Goal: Task Accomplishment & Management: Manage account settings

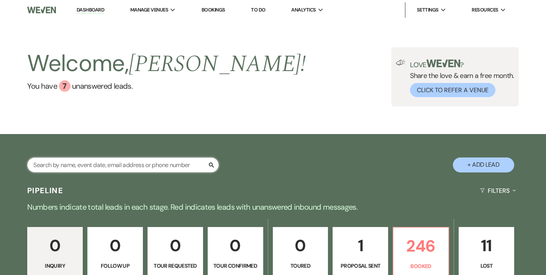
click at [169, 163] on input "text" at bounding box center [123, 164] width 192 height 15
type input "abner"
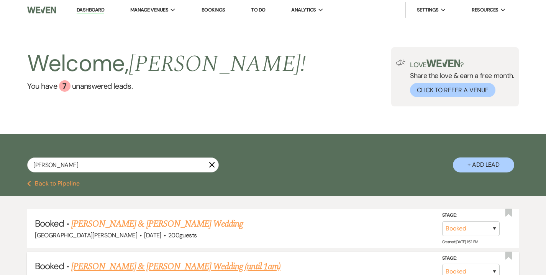
click at [154, 268] on link "Gracie Abner & Sunberg's Wedding (until 1am)" at bounding box center [175, 266] width 209 height 14
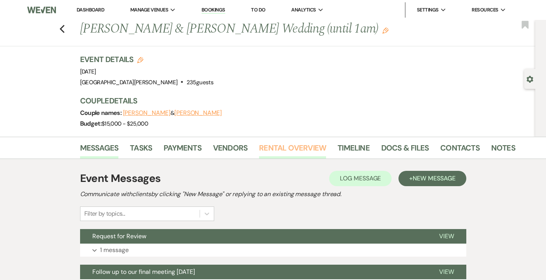
click at [260, 153] on link "Rental Overview" at bounding box center [292, 150] width 67 height 17
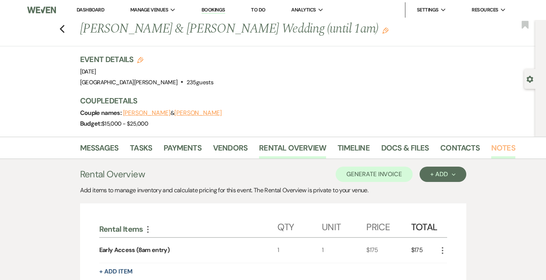
click at [492, 147] on link "Notes" at bounding box center [504, 150] width 24 height 17
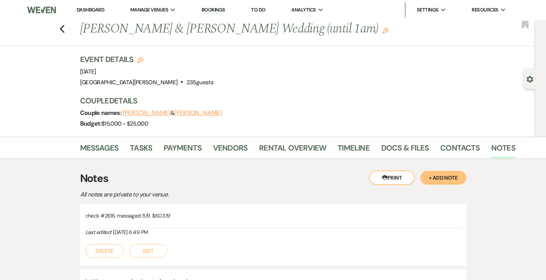
click at [467, 179] on button "+ Add Note" at bounding box center [444, 178] width 46 height 14
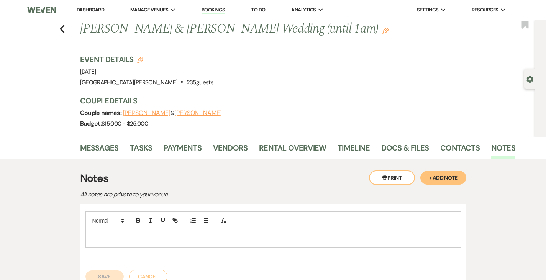
click at [235, 238] on p at bounding box center [274, 238] width 364 height 8
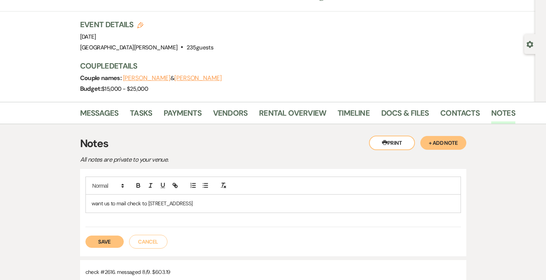
scroll to position [35, 0]
click at [86, 243] on button "Save" at bounding box center [105, 241] width 38 height 12
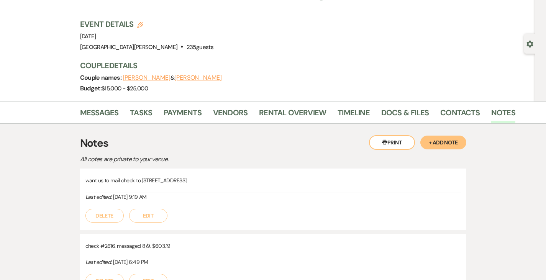
scroll to position [0, 0]
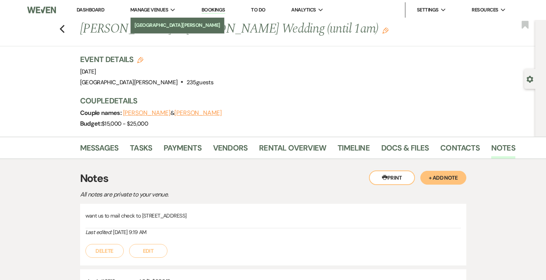
click at [151, 26] on li "[GEOGRAPHIC_DATA][PERSON_NAME]" at bounding box center [178, 25] width 86 height 8
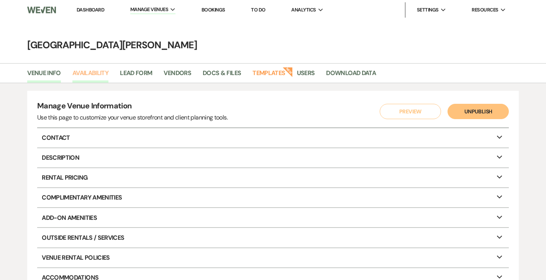
click at [95, 77] on link "Availability" at bounding box center [90, 75] width 36 height 15
select select "3"
select select "2026"
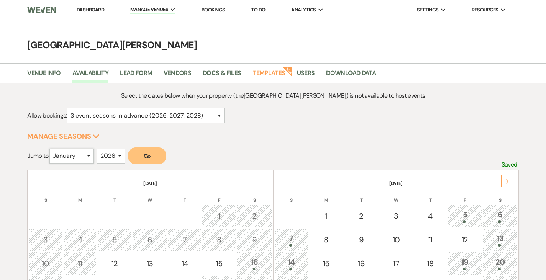
click at [76, 158] on select "January February March April May June July August September October November De…" at bounding box center [71, 156] width 44 height 15
select select "9"
click at [51, 149] on select "January February March April May June July August September October November De…" at bounding box center [71, 156] width 44 height 15
click at [116, 158] on select "2025 2026 2027 2028 2029" at bounding box center [111, 156] width 28 height 15
select select "2025"
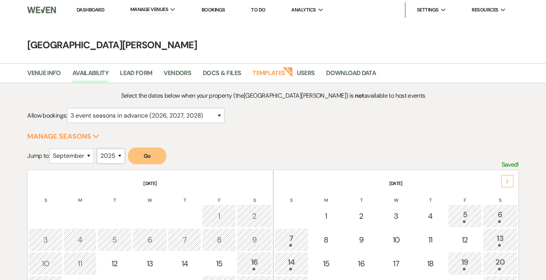
click at [99, 149] on select "2025 2026 2027 2028 2029" at bounding box center [111, 156] width 28 height 15
click at [147, 153] on button "Go" at bounding box center [147, 156] width 38 height 17
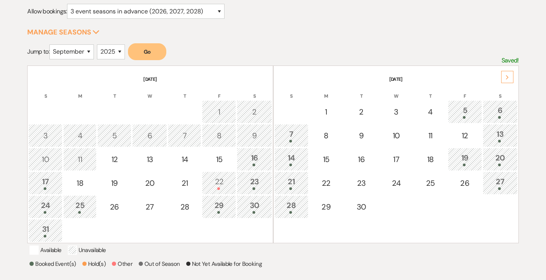
scroll to position [105, 0]
click at [500, 132] on div "13" at bounding box center [500, 135] width 26 height 14
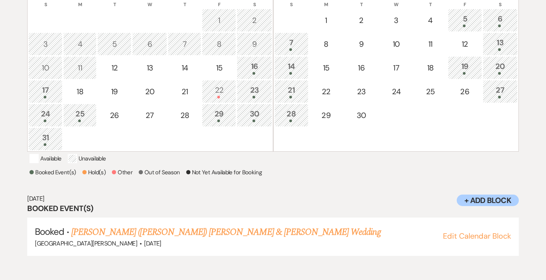
scroll to position [196, 0]
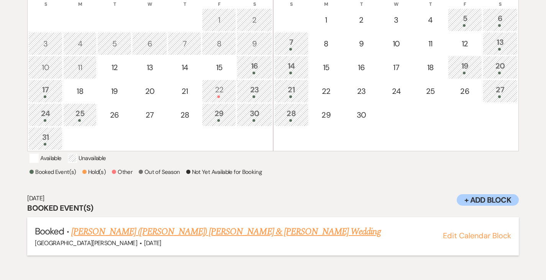
click at [206, 235] on link "Talisha (Marie) Cogsville & Jayc Stonestreet's Wedding" at bounding box center [226, 232] width 310 height 14
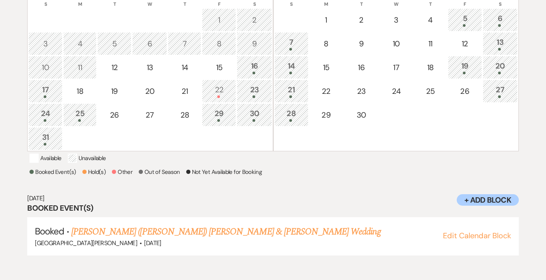
click at [288, 72] on div at bounding box center [292, 73] width 26 height 3
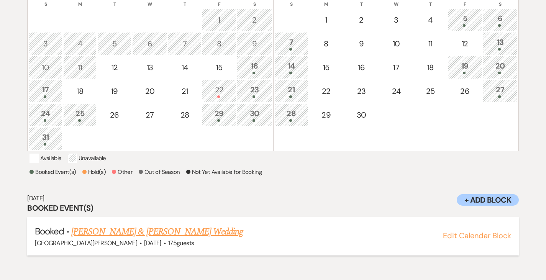
click at [176, 239] on link "Alyssa Carter & Josh Merkle's Wedding" at bounding box center [157, 232] width 172 height 14
click at [465, 70] on div "19" at bounding box center [466, 67] width 26 height 14
click at [460, 72] on div at bounding box center [466, 73] width 26 height 3
click at [187, 239] on link "Hannah Morgan & Nathanial Heckathorn's Wedding" at bounding box center [157, 232] width 172 height 14
click at [500, 63] on div "20" at bounding box center [500, 67] width 26 height 14
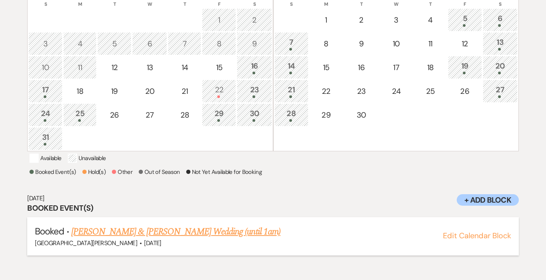
click at [150, 239] on link "[PERSON_NAME] & [PERSON_NAME] Wedding (until 1am)" at bounding box center [175, 232] width 209 height 14
click at [503, 48] on div at bounding box center [500, 49] width 26 height 3
click at [206, 239] on link "Talisha (Marie) Cogsville & Jayc Stonestreet's Wedding" at bounding box center [226, 232] width 310 height 14
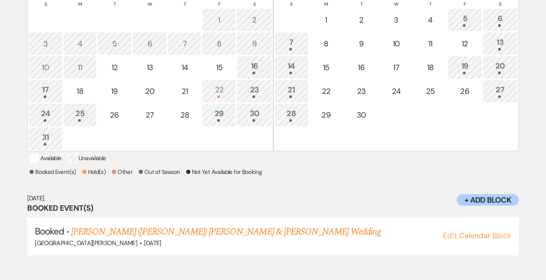
click at [291, 95] on span at bounding box center [291, 96] width 3 height 3
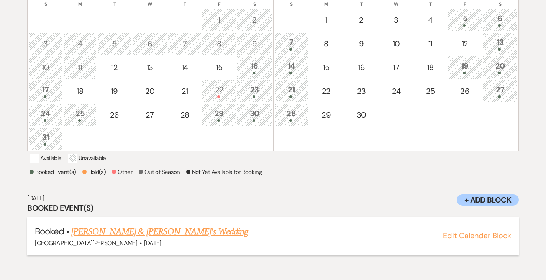
click at [140, 239] on link "Anna Newton & Jackson Lark's Wedding" at bounding box center [159, 232] width 177 height 14
click at [505, 93] on div "27" at bounding box center [500, 91] width 26 height 14
click at [149, 238] on link "Holly Smith & Wyatt's Wedding (until 1am)" at bounding box center [175, 232] width 209 height 14
click at [295, 111] on div "28" at bounding box center [292, 115] width 26 height 14
click at [130, 239] on link "Macey Deck & Smith's Wedding (until 1am)" at bounding box center [185, 232] width 228 height 14
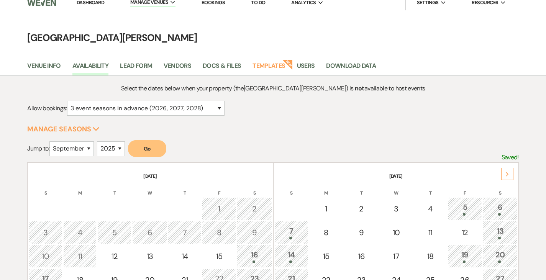
scroll to position [0, 0]
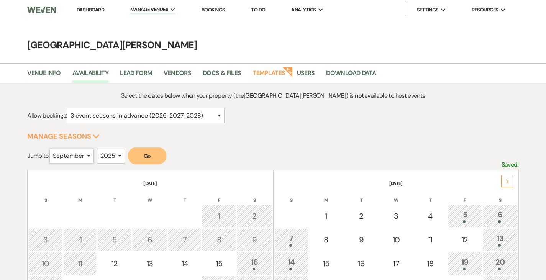
click at [76, 154] on select "January February March April May June July August September October November De…" at bounding box center [71, 156] width 44 height 15
select select "10"
click at [51, 149] on select "January February March April May June July August September October November De…" at bounding box center [71, 156] width 44 height 15
click at [158, 155] on button "Go" at bounding box center [147, 156] width 38 height 17
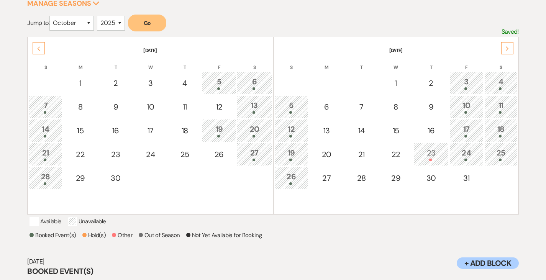
scroll to position [133, 0]
click at [465, 81] on div "3" at bounding box center [467, 83] width 26 height 14
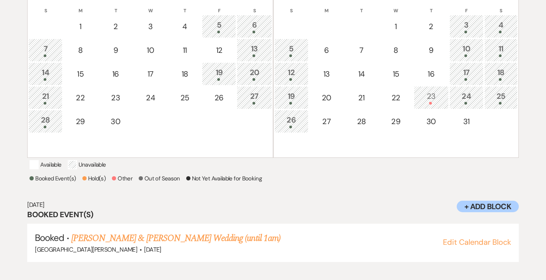
scroll to position [196, 0]
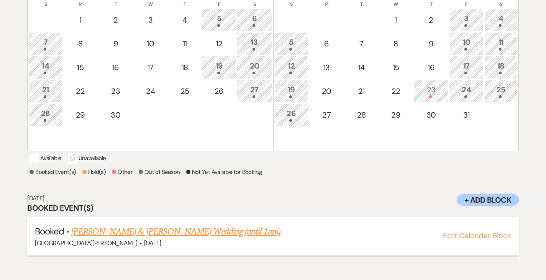
click at [183, 239] on link "Yuri Maisel & Nathan Fester's Wedding (until 1am)" at bounding box center [175, 232] width 209 height 14
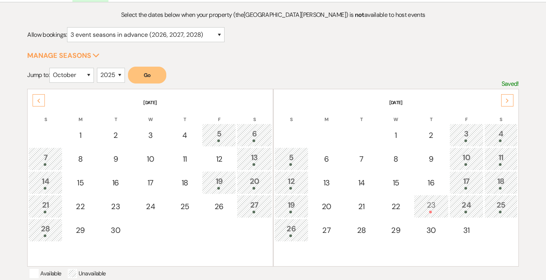
scroll to position [81, 0]
click at [505, 128] on div "4" at bounding box center [501, 135] width 25 height 14
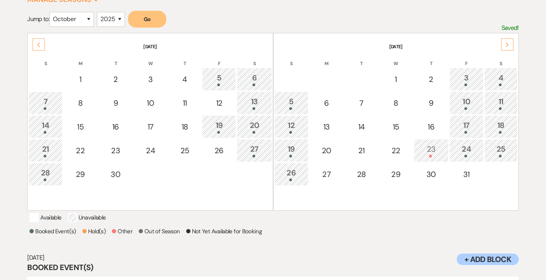
scroll to position [196, 0]
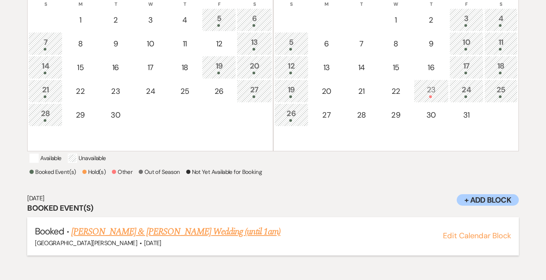
click at [154, 239] on link "Sarah Krizner & Spivey's Wedding (until 1am)" at bounding box center [175, 232] width 209 height 14
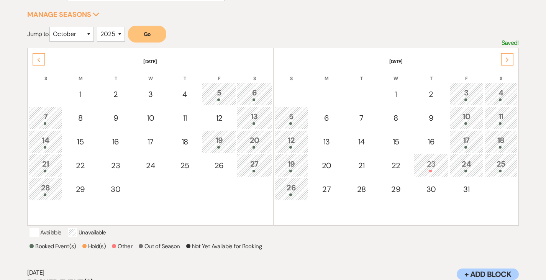
scroll to position [188, 0]
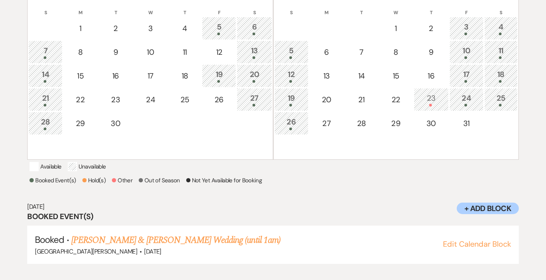
click at [292, 51] on div "5" at bounding box center [292, 52] width 26 height 14
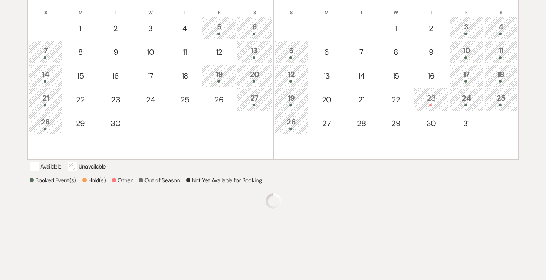
scroll to position [196, 0]
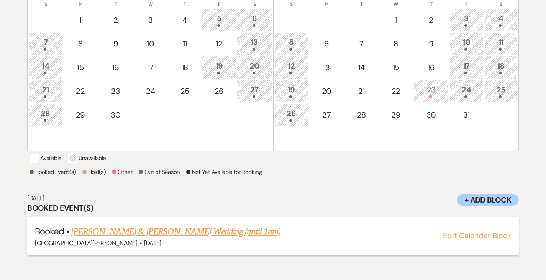
click at [143, 239] on link "Brooke Thoman & Barkhimer's Wedding (until 1am)" at bounding box center [175, 232] width 209 height 14
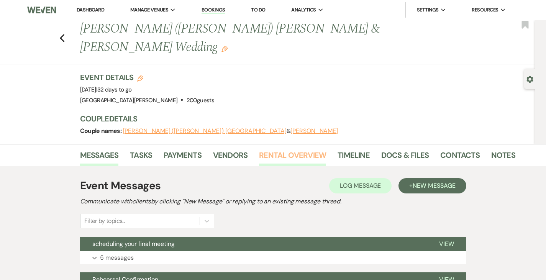
click at [262, 149] on link "Rental Overview" at bounding box center [292, 157] width 67 height 17
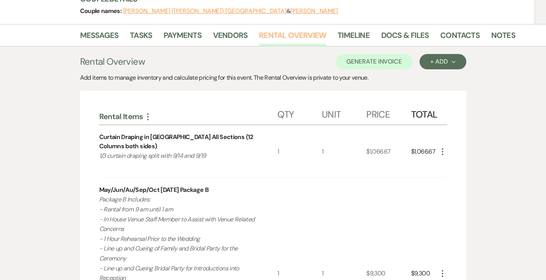
scroll to position [120, 0]
drag, startPoint x: 161, startPoint y: 121, endPoint x: 199, endPoint y: 122, distance: 37.6
click at [199, 132] on div "Curtain Draping in [GEOGRAPHIC_DATA] All Sections (12 Columns both sides)" at bounding box center [188, 141] width 178 height 18
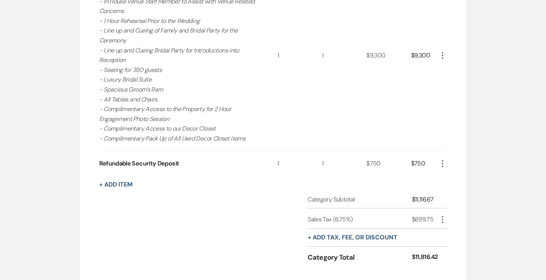
scroll to position [0, 0]
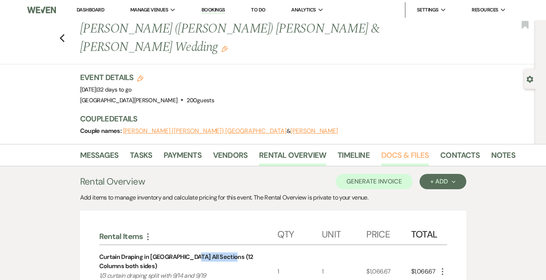
click at [382, 149] on link "Docs & Files" at bounding box center [406, 157] width 48 height 17
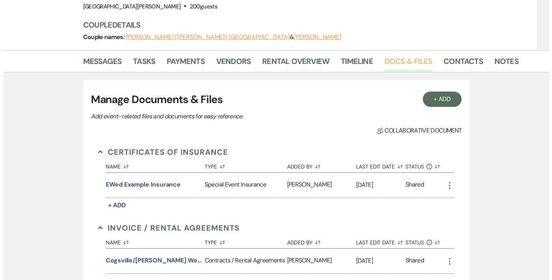
scroll to position [95, 0]
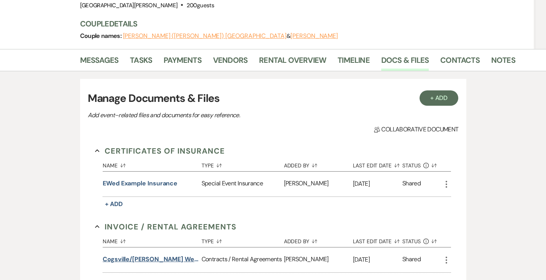
click at [137, 255] on button "Cogsville/Stonestreet Wedding" at bounding box center [151, 259] width 96 height 9
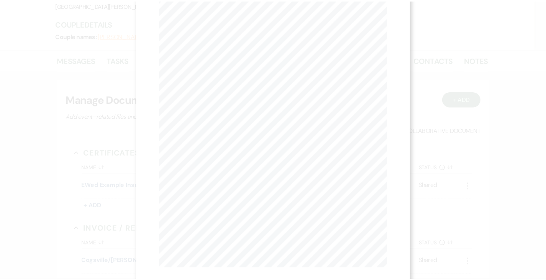
scroll to position [0, 0]
click at [387, 19] on icon "X" at bounding box center [388, 20] width 7 height 7
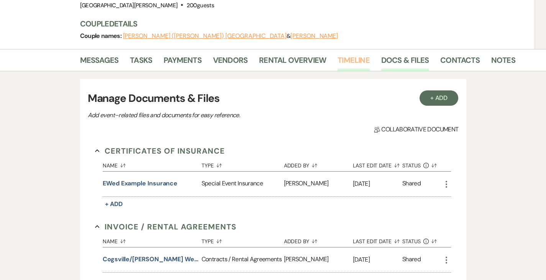
click at [338, 54] on link "Timeline" at bounding box center [354, 62] width 32 height 17
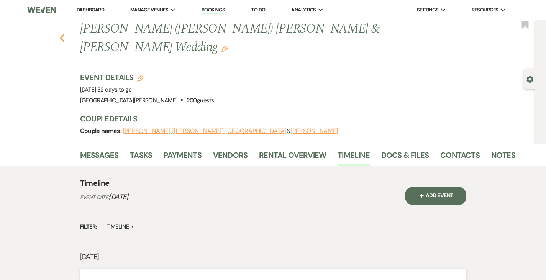
click at [59, 34] on icon "Previous" at bounding box center [62, 38] width 6 height 9
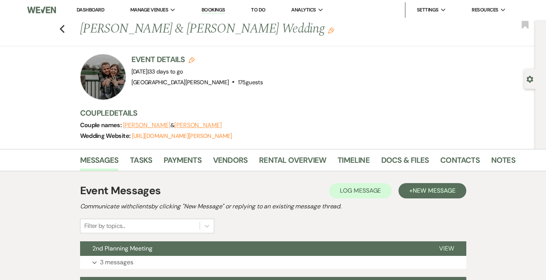
click at [259, 153] on li "Rental Overview" at bounding box center [298, 162] width 79 height 18
click at [259, 165] on link "Rental Overview" at bounding box center [292, 162] width 67 height 17
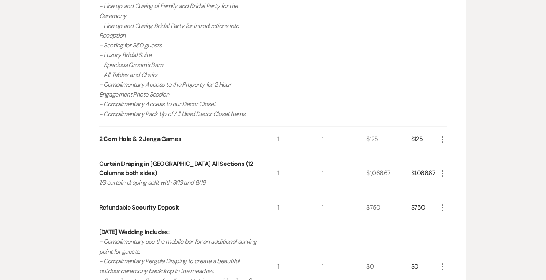
scroll to position [462, 0]
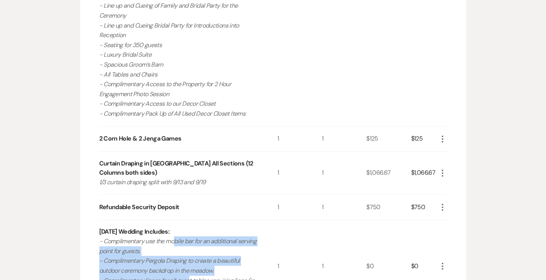
drag, startPoint x: 149, startPoint y: 175, endPoint x: 163, endPoint y: 210, distance: 37.5
click at [163, 237] on p "- Complimentary use the mobile bar for an additional serving point for guests. …" at bounding box center [179, 271] width 161 height 69
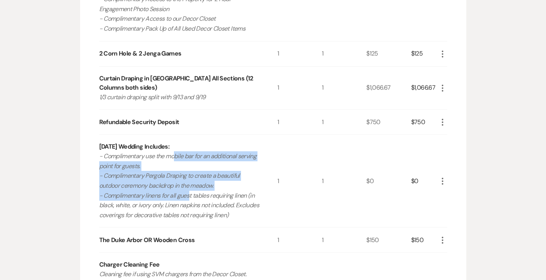
scroll to position [548, 0]
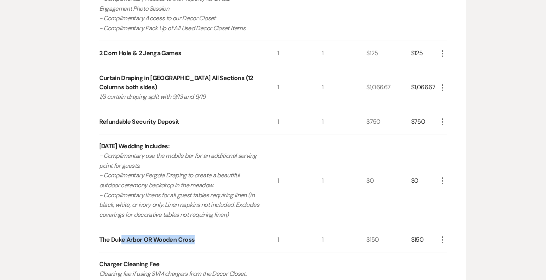
drag, startPoint x: 97, startPoint y: 173, endPoint x: 156, endPoint y: 179, distance: 58.6
click at [156, 227] on div "The Duke Arbor OR Wooden Cross" at bounding box center [188, 239] width 178 height 25
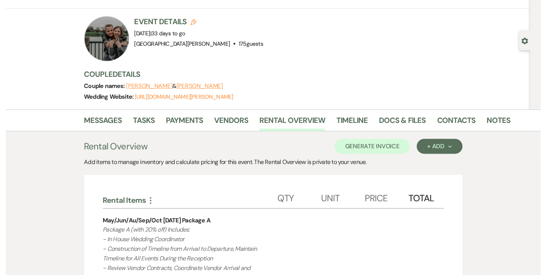
scroll to position [0, 0]
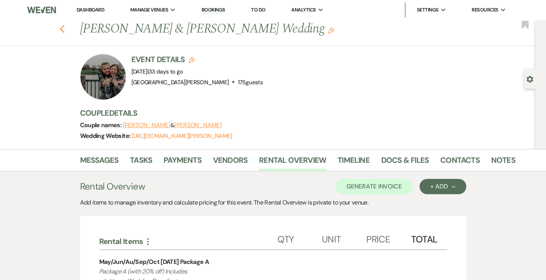
click at [59, 28] on icon "Previous" at bounding box center [62, 29] width 6 height 9
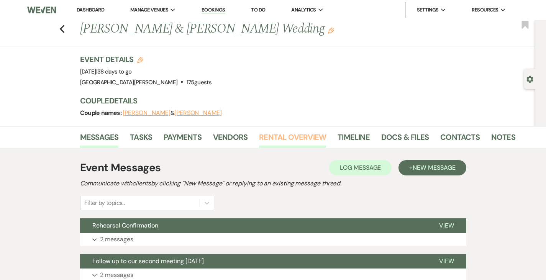
click at [262, 138] on link "Rental Overview" at bounding box center [292, 139] width 67 height 17
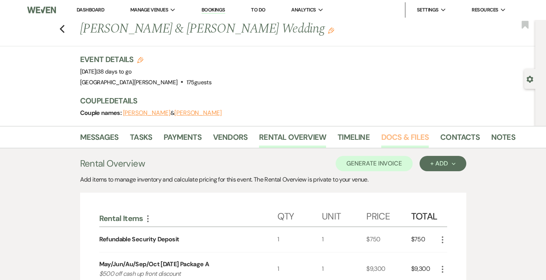
click at [382, 136] on link "Docs & Files" at bounding box center [406, 139] width 48 height 17
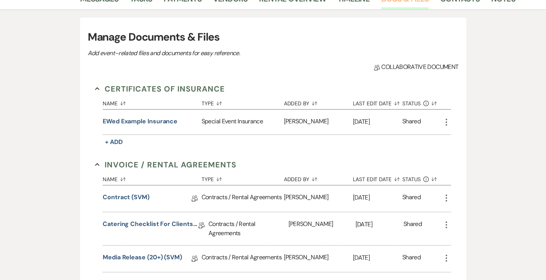
scroll to position [139, 0]
click at [103, 202] on link "Contract (SVM)" at bounding box center [126, 199] width 47 height 12
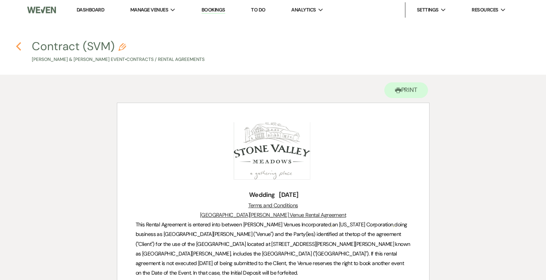
click at [18, 48] on use "button" at bounding box center [18, 46] width 5 height 8
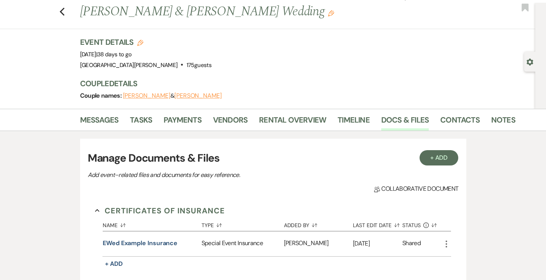
scroll to position [14, 0]
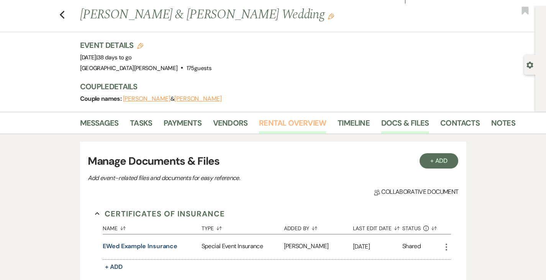
click at [262, 121] on link "Rental Overview" at bounding box center [292, 125] width 67 height 17
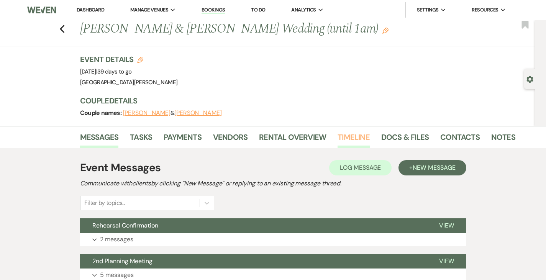
click at [338, 135] on link "Timeline" at bounding box center [354, 139] width 32 height 17
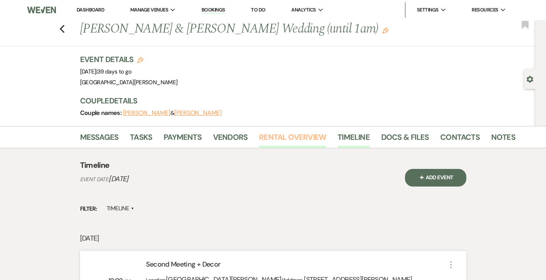
click at [259, 135] on link "Rental Overview" at bounding box center [292, 139] width 67 height 17
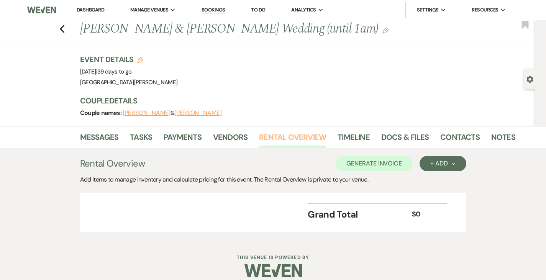
scroll to position [9, 0]
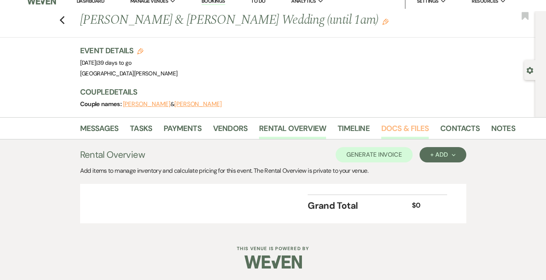
click at [382, 129] on link "Docs & Files" at bounding box center [406, 130] width 48 height 17
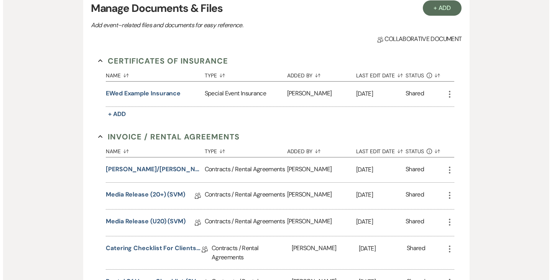
scroll to position [168, 0]
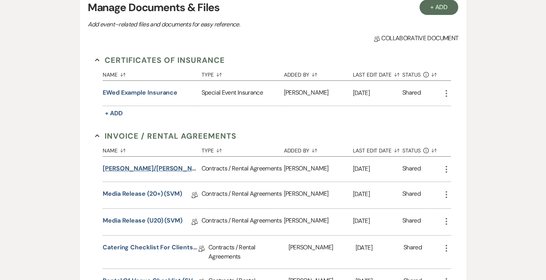
click at [148, 171] on button "Baird/DeChant Wedding (1am end)" at bounding box center [151, 168] width 96 height 9
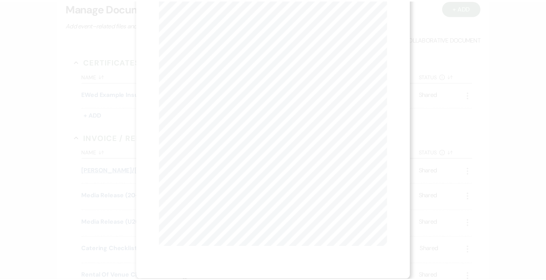
scroll to position [0, 0]
click at [388, 20] on use "button" at bounding box center [388, 21] width 6 height 6
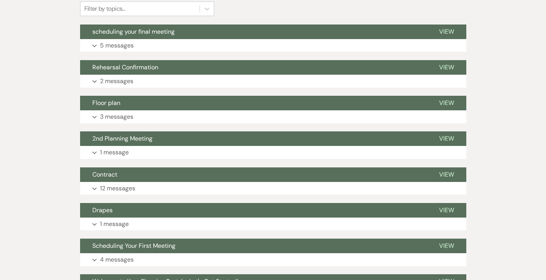
scroll to position [212, 0]
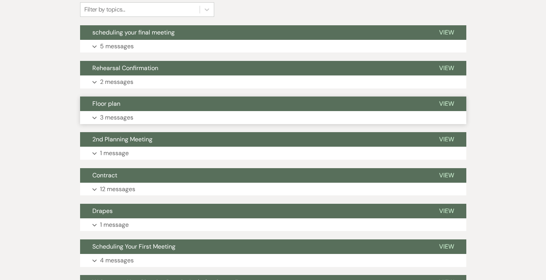
click at [101, 113] on p "3 messages" at bounding box center [116, 118] width 33 height 10
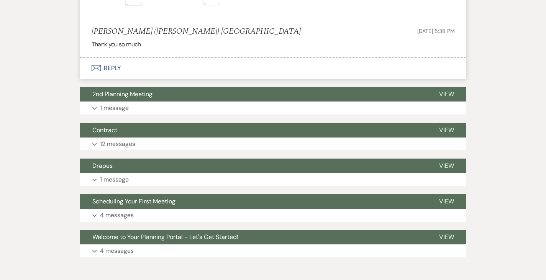
scroll to position [471, 0]
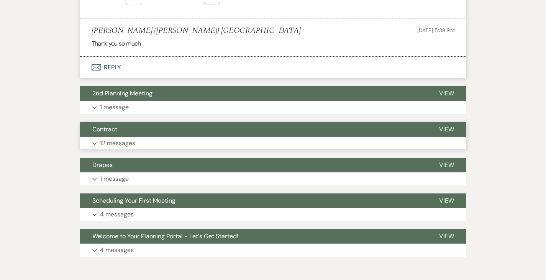
click at [100, 138] on p "12 messages" at bounding box center [117, 143] width 35 height 10
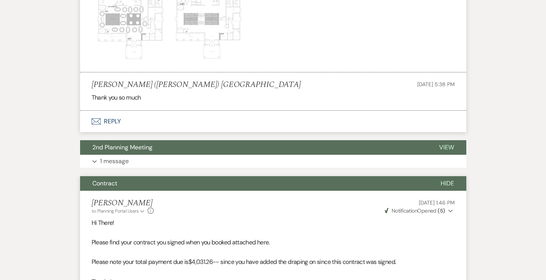
scroll to position [416, 0]
click at [100, 157] on p "1 message" at bounding box center [114, 162] width 29 height 10
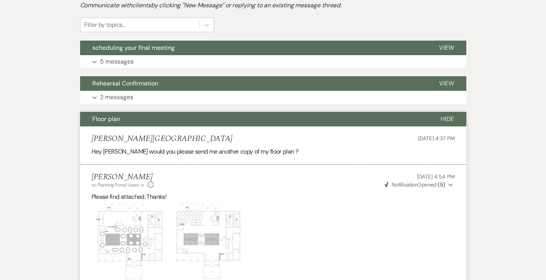
scroll to position [195, 0]
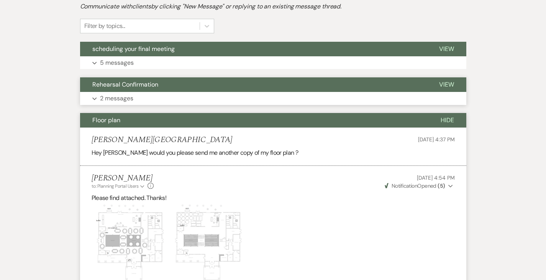
click at [164, 92] on button "Expand 2 messages" at bounding box center [273, 98] width 387 height 13
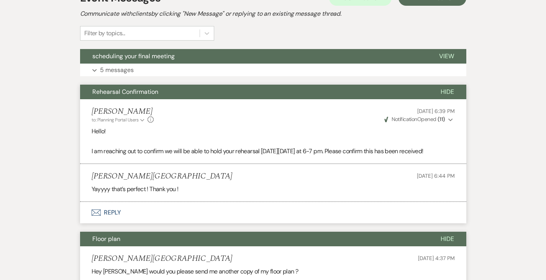
scroll to position [188, 0]
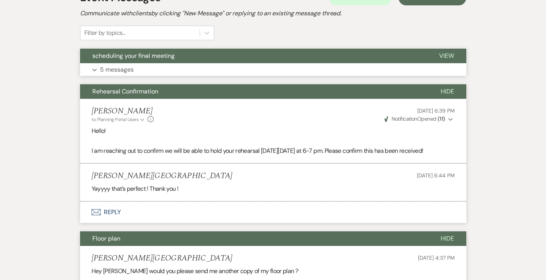
click at [143, 63] on button "Expand 5 messages" at bounding box center [273, 69] width 387 height 13
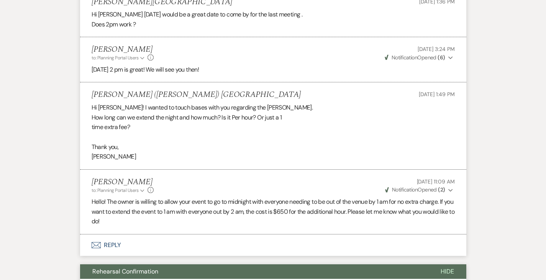
scroll to position [337, 0]
click at [82, 234] on button "Envelope Reply" at bounding box center [273, 244] width 387 height 21
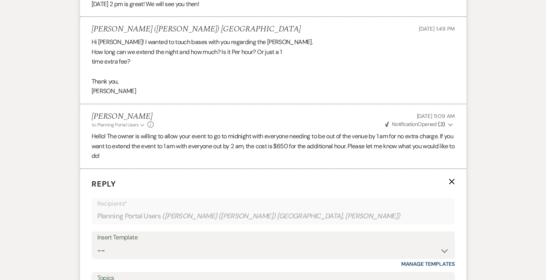
scroll to position [472, 0]
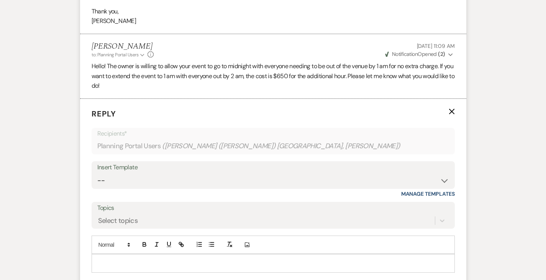
click at [122, 259] on p at bounding box center [273, 263] width 351 height 8
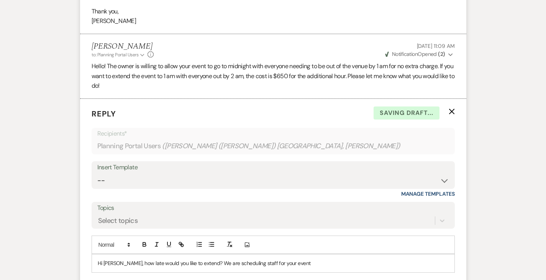
click at [213, 259] on p "Hi Marie, how late would you like to extend? We are scheduling staff for your e…" at bounding box center [273, 263] width 351 height 8
click at [281, 259] on p "Hi Marie, how late would you like to extend? We are scheduling the staff for yo…" at bounding box center [273, 263] width 351 height 8
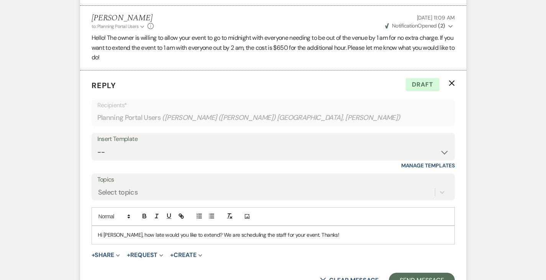
scroll to position [501, 0]
click at [435, 273] on button "Send Message" at bounding box center [422, 280] width 66 height 15
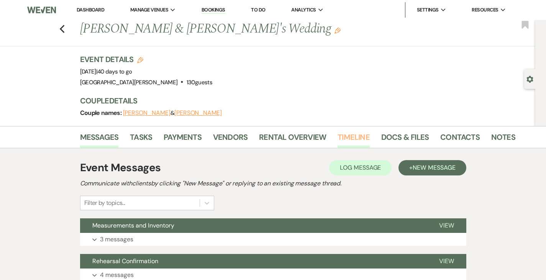
click at [338, 139] on link "Timeline" at bounding box center [354, 139] width 32 height 17
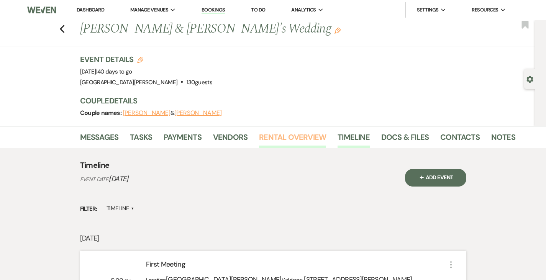
click at [262, 133] on link "Rental Overview" at bounding box center [292, 139] width 67 height 17
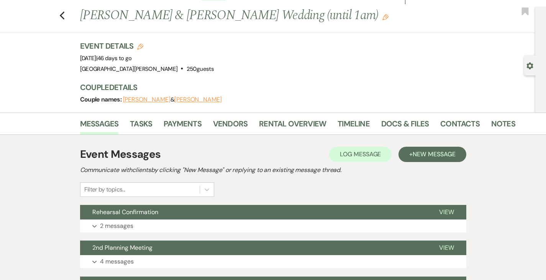
scroll to position [13, 0]
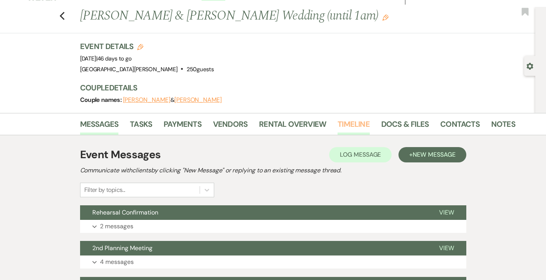
click at [338, 128] on link "Timeline" at bounding box center [354, 126] width 32 height 17
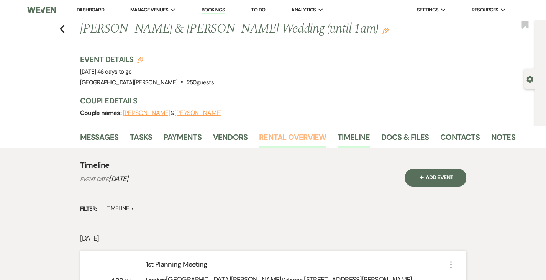
click at [263, 140] on link "Rental Overview" at bounding box center [292, 139] width 67 height 17
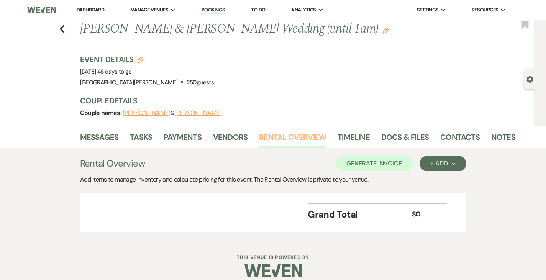
scroll to position [9, 0]
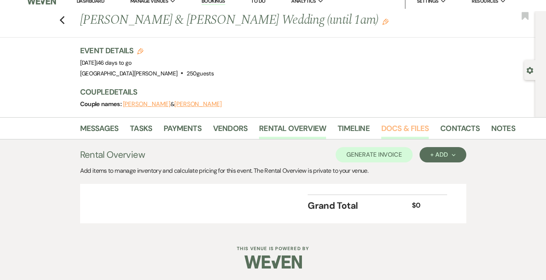
click at [382, 127] on link "Docs & Files" at bounding box center [406, 130] width 48 height 17
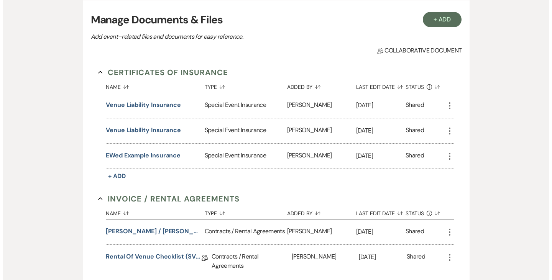
scroll to position [214, 0]
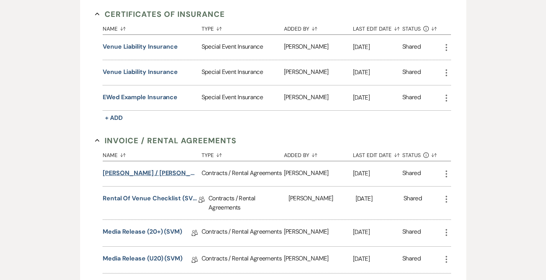
click at [155, 171] on button "Smith / Wyatt Reception (1am end)" at bounding box center [151, 173] width 96 height 9
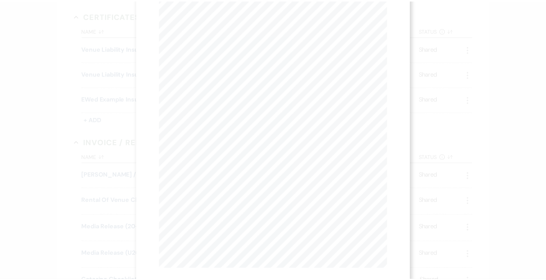
scroll to position [0, 0]
click at [391, 20] on icon "X" at bounding box center [388, 20] width 7 height 7
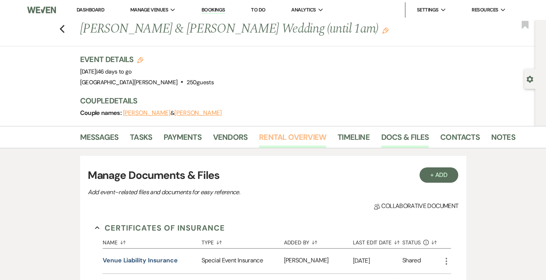
click at [262, 135] on link "Rental Overview" at bounding box center [292, 139] width 67 height 17
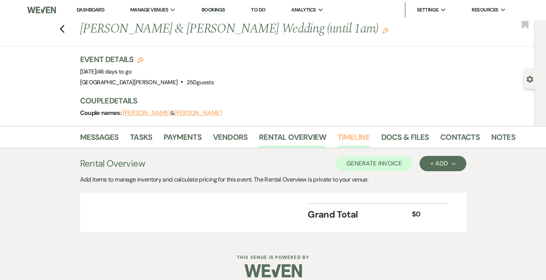
click at [338, 142] on link "Timeline" at bounding box center [354, 139] width 32 height 17
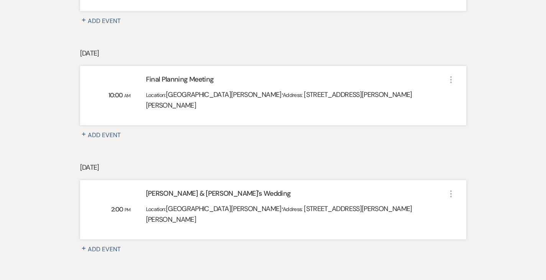
scroll to position [425, 0]
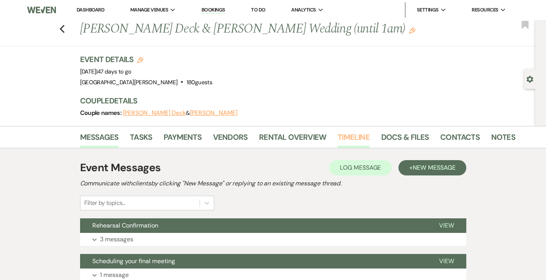
click at [338, 134] on link "Timeline" at bounding box center [354, 139] width 32 height 17
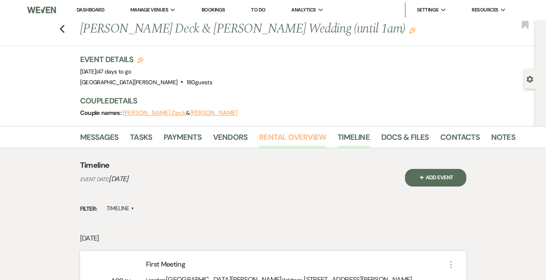
click at [272, 132] on link "Rental Overview" at bounding box center [292, 139] width 67 height 17
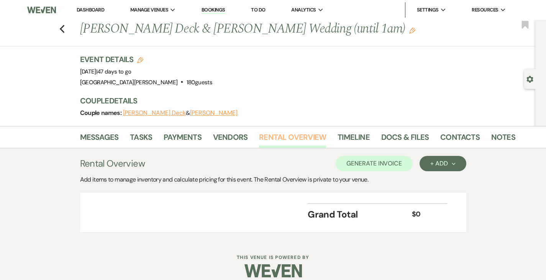
scroll to position [9, 0]
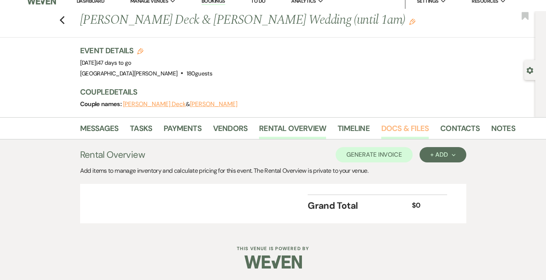
click at [382, 127] on link "Docs & Files" at bounding box center [406, 130] width 48 height 17
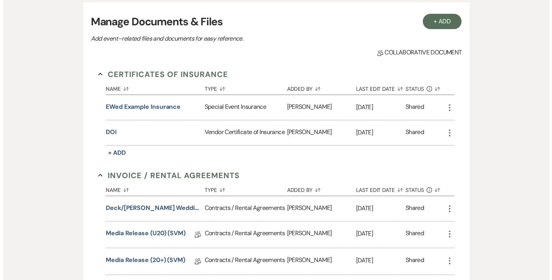
scroll to position [155, 0]
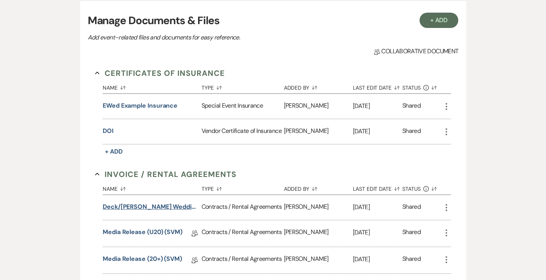
click at [143, 207] on button "Deck/[PERSON_NAME] Wedding (1am end)" at bounding box center [151, 206] width 96 height 9
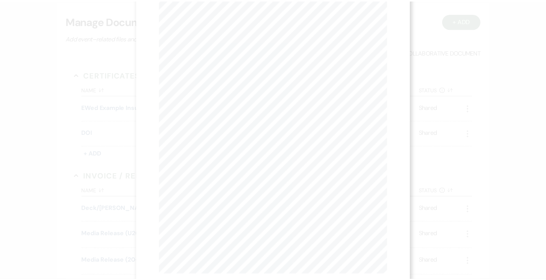
scroll to position [0, 0]
click at [384, 21] on button "X" at bounding box center [388, 20] width 12 height 13
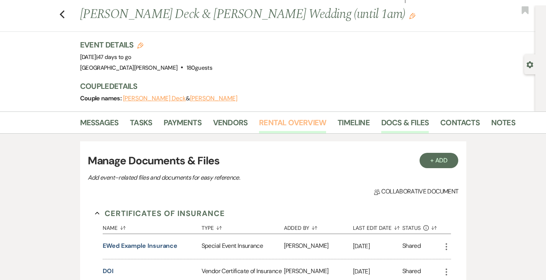
click at [264, 118] on link "Rental Overview" at bounding box center [292, 125] width 67 height 17
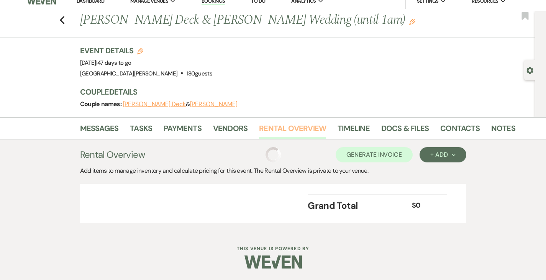
scroll to position [9, 0]
click at [338, 127] on link "Timeline" at bounding box center [354, 130] width 32 height 17
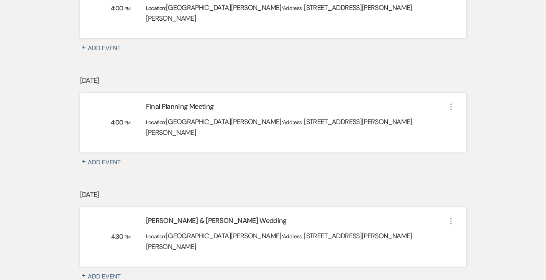
scroll to position [425, 0]
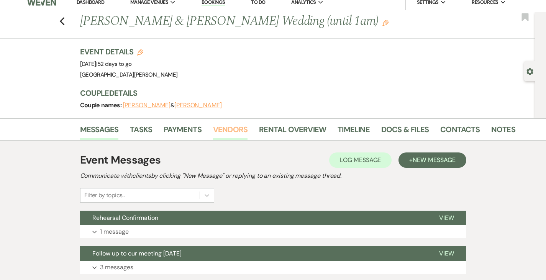
scroll to position [8, 0]
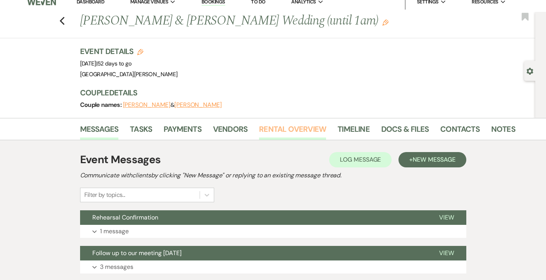
click at [275, 130] on link "Rental Overview" at bounding box center [292, 131] width 67 height 17
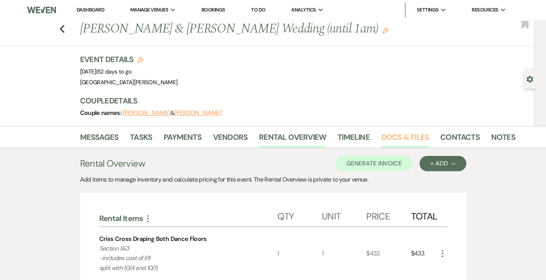
click at [382, 135] on link "Docs & Files" at bounding box center [406, 139] width 48 height 17
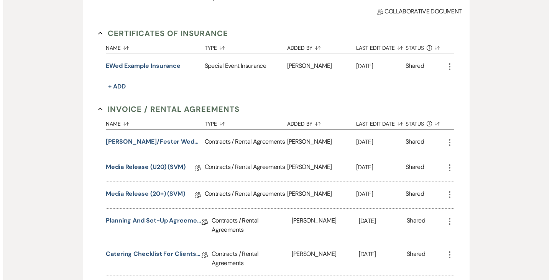
scroll to position [196, 0]
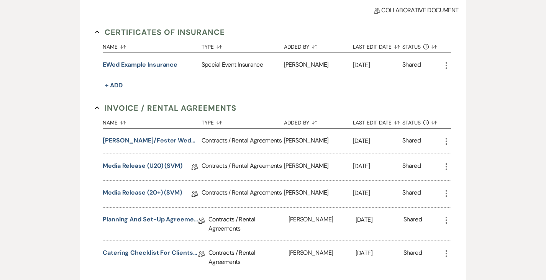
click at [129, 145] on button "[PERSON_NAME]/Fester Wedding (1am end)" at bounding box center [151, 140] width 96 height 9
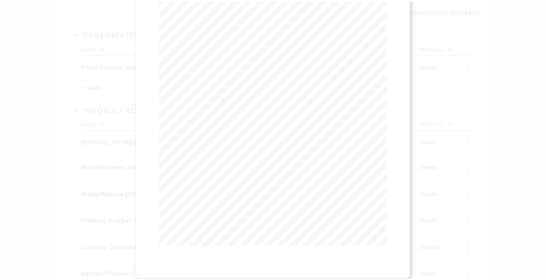
scroll to position [0, 0]
click at [232, 26] on button "Next Next" at bounding box center [236, 28] width 20 height 6
click at [385, 20] on icon "X" at bounding box center [388, 20] width 7 height 7
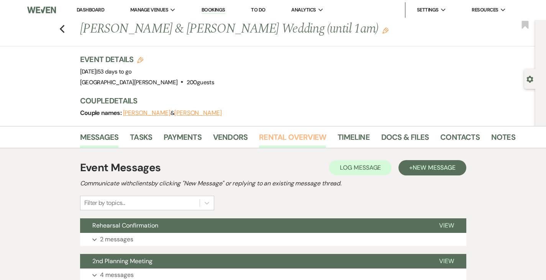
click at [259, 141] on link "Rental Overview" at bounding box center [292, 139] width 67 height 17
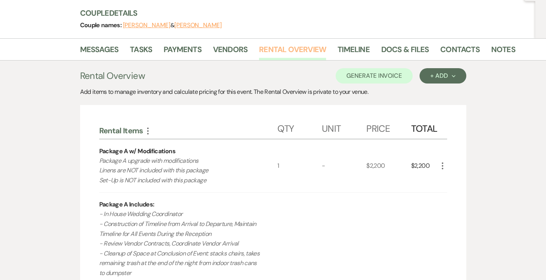
scroll to position [102, 0]
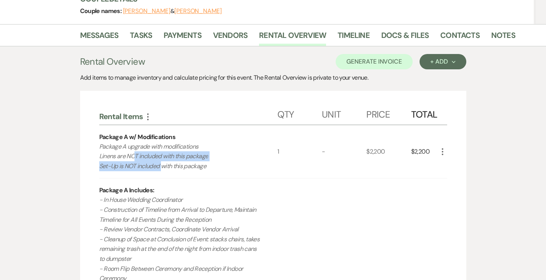
drag, startPoint x: 107, startPoint y: 157, endPoint x: 134, endPoint y: 164, distance: 28.1
click at [134, 164] on p "Package A upgrade with modifications Linens are NOT included with this package …" at bounding box center [179, 157] width 161 height 30
click at [153, 151] on p "Package A upgrade with modifications Linens are NOT included with this package …" at bounding box center [179, 157] width 161 height 30
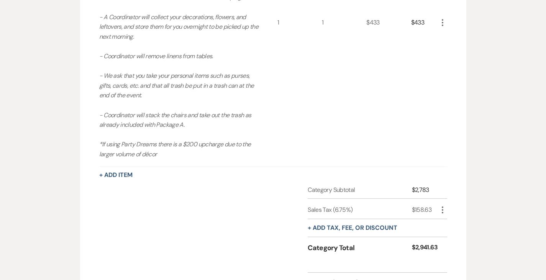
scroll to position [678, 0]
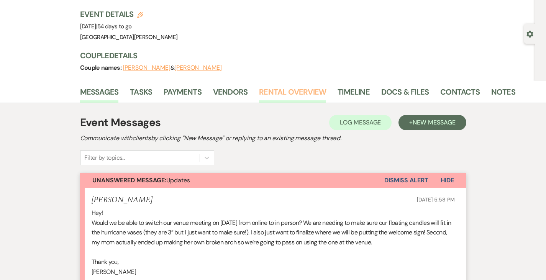
scroll to position [45, 0]
click at [259, 86] on link "Rental Overview" at bounding box center [292, 94] width 67 height 17
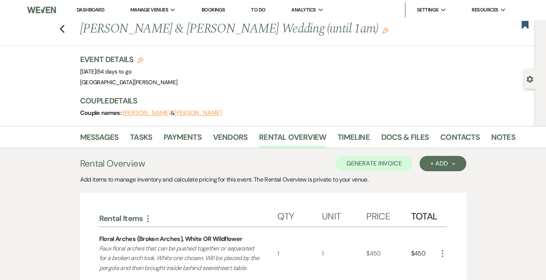
click at [344, 136] on li "Timeline" at bounding box center [360, 139] width 44 height 18
click at [338, 137] on link "Timeline" at bounding box center [354, 139] width 32 height 17
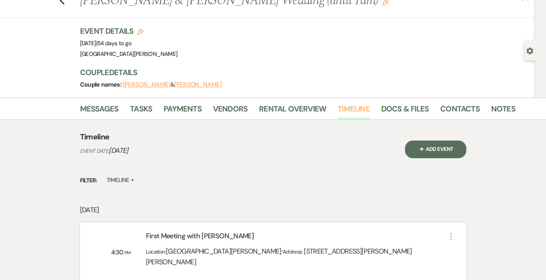
scroll to position [29, 0]
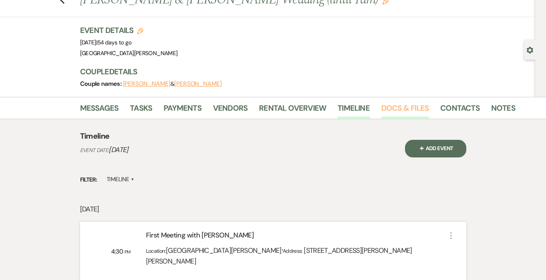
click at [382, 112] on link "Docs & Files" at bounding box center [406, 110] width 48 height 17
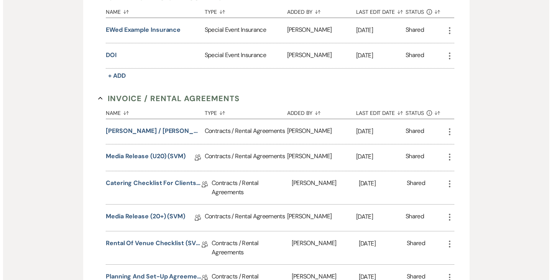
scroll to position [231, 0]
click at [144, 132] on button "Thoman / Barkhimer Wedding (1am end)" at bounding box center [151, 130] width 96 height 9
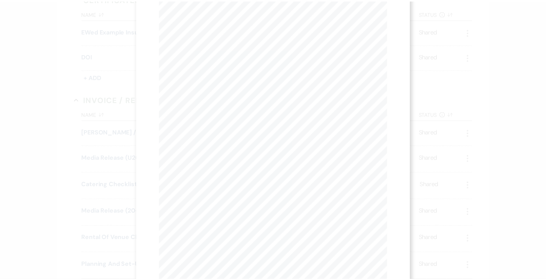
scroll to position [0, 0]
click at [388, 23] on icon "X" at bounding box center [388, 20] width 7 height 7
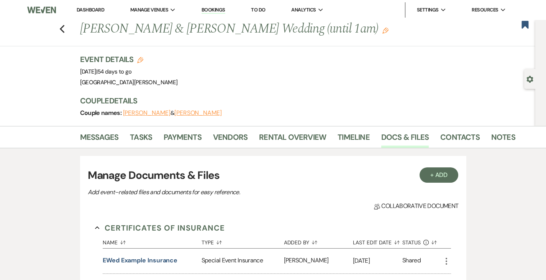
click at [91, 11] on link "Dashboard" at bounding box center [91, 10] width 28 height 7
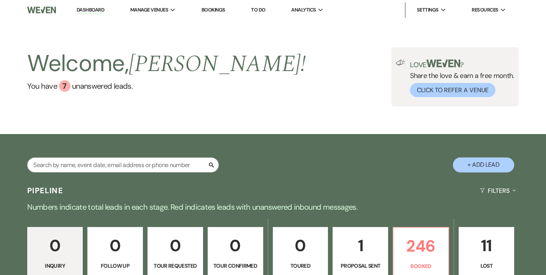
click at [165, 173] on div "Search" at bounding box center [123, 167] width 192 height 21
click at [150, 165] on input "text" at bounding box center [123, 164] width 192 height 15
type input "morgan"
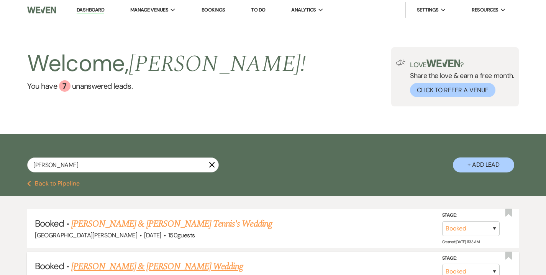
click at [154, 266] on link "Hannah Morgan & Nathanial Heckathorn's Wedding" at bounding box center [157, 266] width 172 height 14
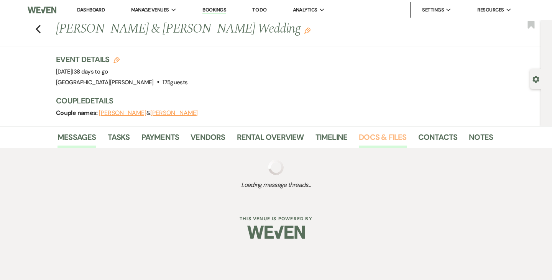
click at [381, 131] on link "Docs & Files" at bounding box center [383, 139] width 48 height 17
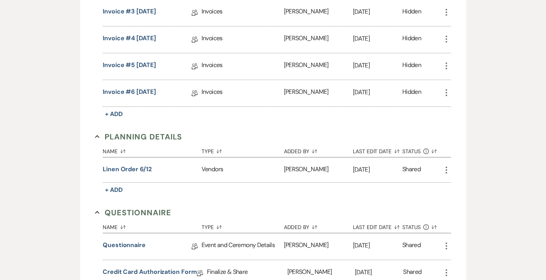
scroll to position [533, 0]
click at [103, 165] on button "Linen order 6/12" at bounding box center [127, 169] width 49 height 9
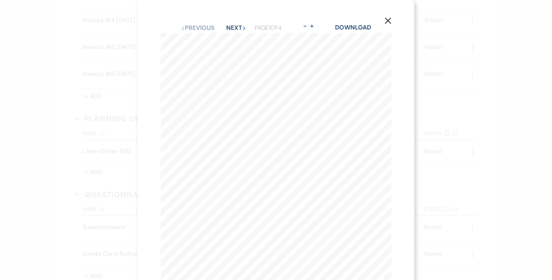
click at [42, 75] on div "X Previous Previous Next Next Page 1 of 4 - Zoom + Download Page 1 of 4 937-296…" at bounding box center [276, 140] width 552 height 280
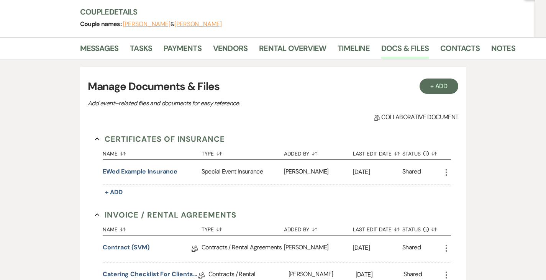
scroll to position [0, 0]
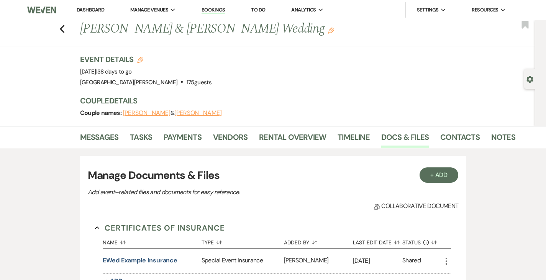
click at [95, 7] on link "Dashboard" at bounding box center [91, 10] width 28 height 7
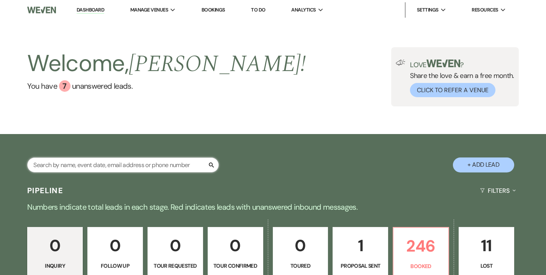
click at [162, 166] on input "text" at bounding box center [123, 164] width 192 height 15
type input "maisel"
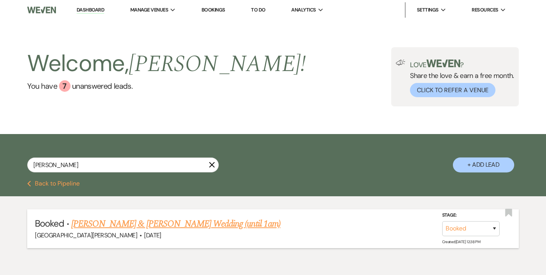
click at [146, 224] on link "[PERSON_NAME] & [PERSON_NAME] Wedding (until 1am)" at bounding box center [175, 224] width 209 height 14
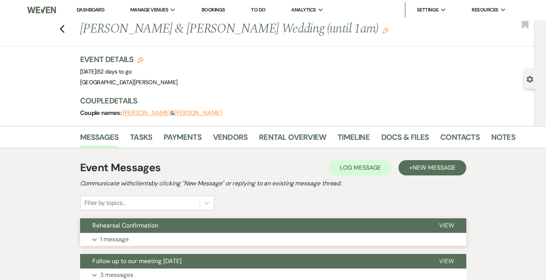
click at [106, 228] on span "Rehearsal Confirmation" at bounding box center [125, 226] width 66 height 8
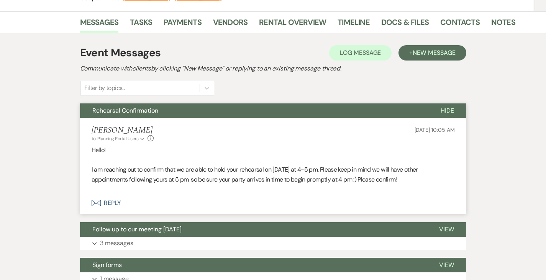
scroll to position [116, 0]
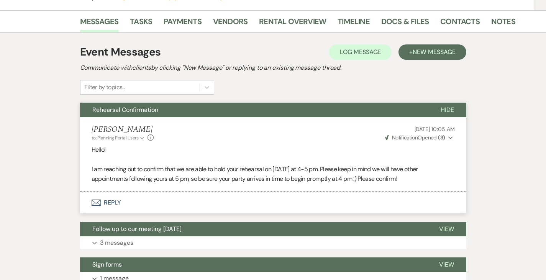
drag, startPoint x: 66, startPoint y: 148, endPoint x: 313, endPoint y: 184, distance: 249.2
click at [313, 184] on div "Hello! I am reaching out to confirm that we are able to hold your rehearsal on …" at bounding box center [274, 164] width 364 height 39
copy div "Hello! I am reaching out to confirm that we are able to hold your rehearsal on …"
